Goal: Find contact information: Obtain details needed to contact an individual or organization

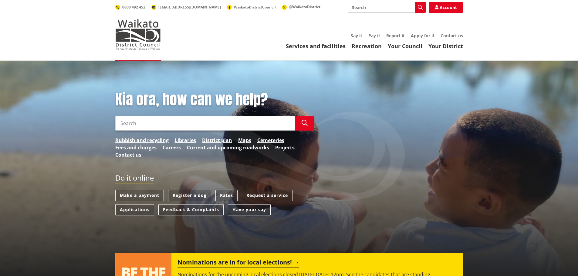
click at [133, 156] on link "Contact us" at bounding box center [128, 154] width 26 height 7
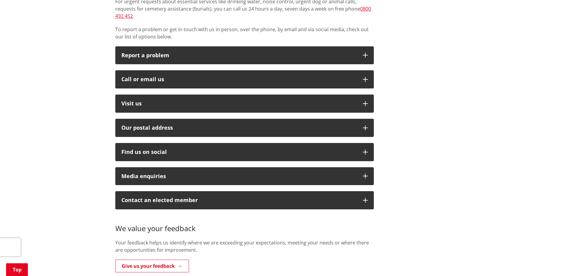
scroll to position [152, 0]
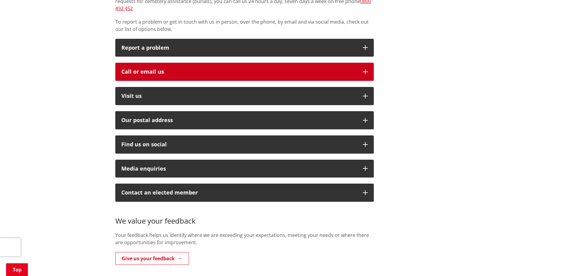
click at [365, 69] on icon "button" at bounding box center [365, 71] width 5 height 5
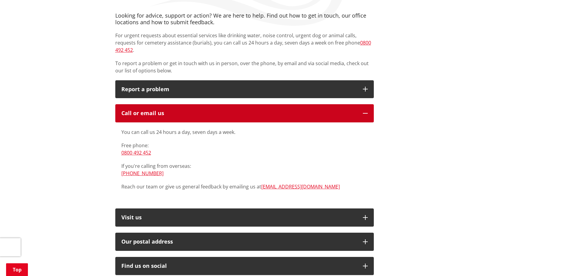
scroll to position [0, 0]
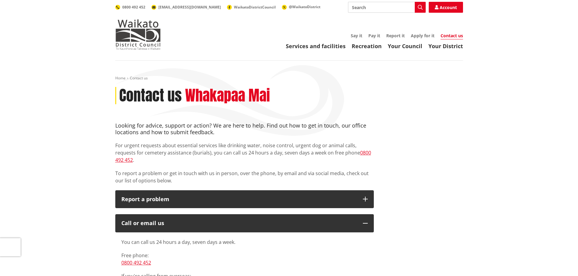
click at [258, 135] on h4 "Looking for advice, support or action? We are here to help. Find out how to get…" at bounding box center [244, 128] width 258 height 13
